Goal: Browse casually

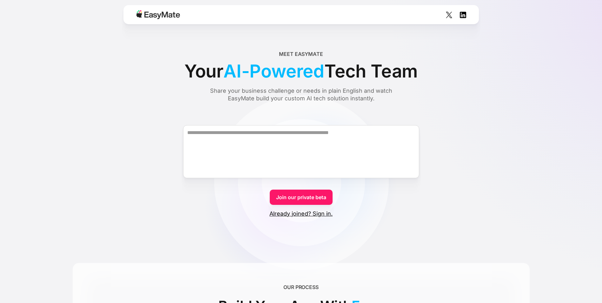
click at [158, 17] on img at bounding box center [158, 14] width 44 height 9
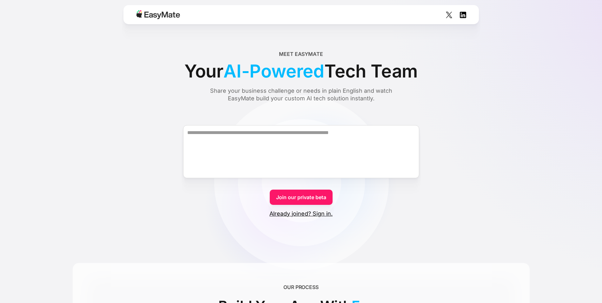
click at [151, 19] on img at bounding box center [158, 14] width 44 height 9
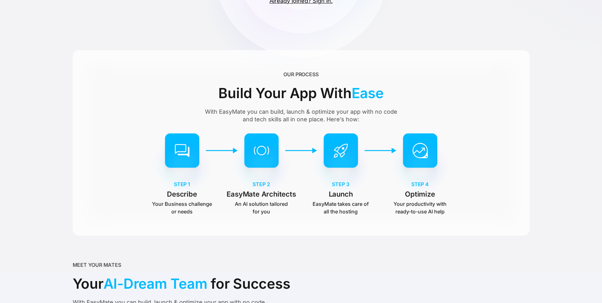
scroll to position [169, 0]
